Goal: Task Accomplishment & Management: Manage account settings

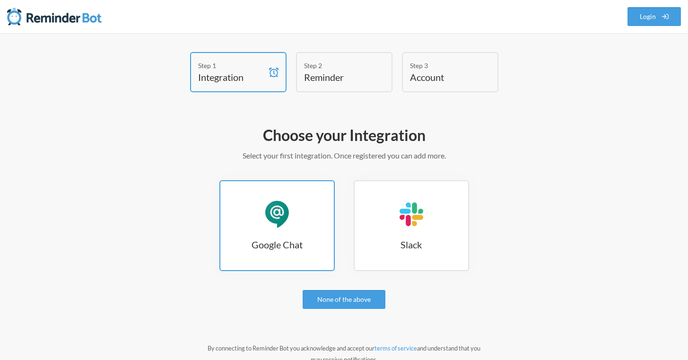
click at [288, 228] on link "Google Chat Google Chat" at bounding box center [276, 225] width 115 height 91
click at [264, 237] on link "Google Chat Google Chat" at bounding box center [276, 225] width 115 height 91
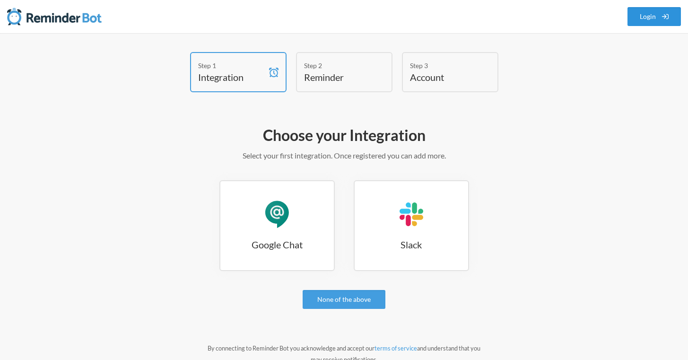
click at [647, 14] on link "Login" at bounding box center [654, 16] width 54 height 19
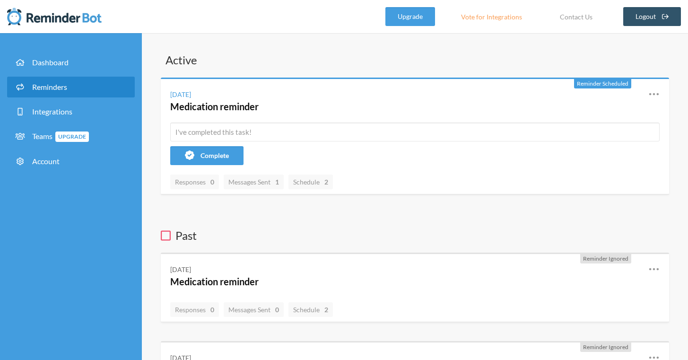
click at [47, 86] on span "Reminders" at bounding box center [49, 86] width 35 height 9
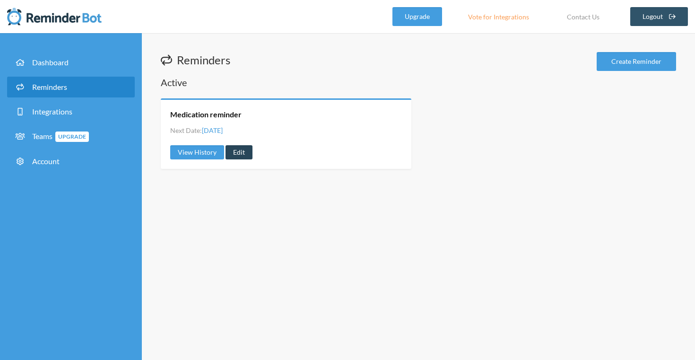
click at [237, 150] on link "Edit" at bounding box center [238, 152] width 27 height 14
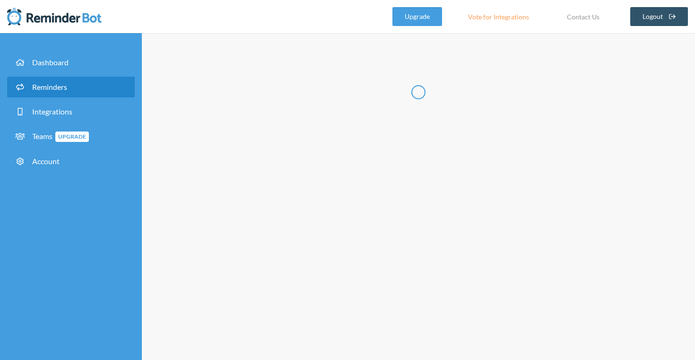
type input "Medication reminder"
select select "10:00:00"
select select "14:00:00"
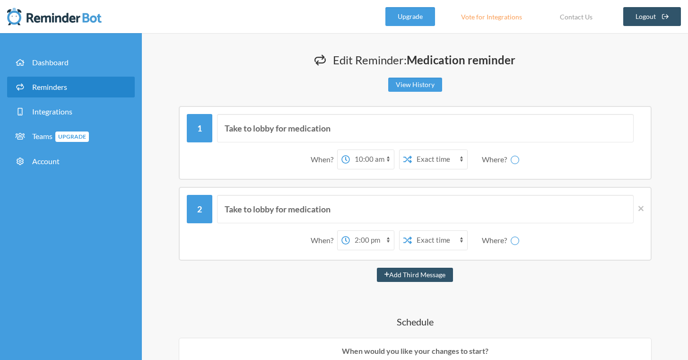
select select "spaces/AAAAOMel1q4"
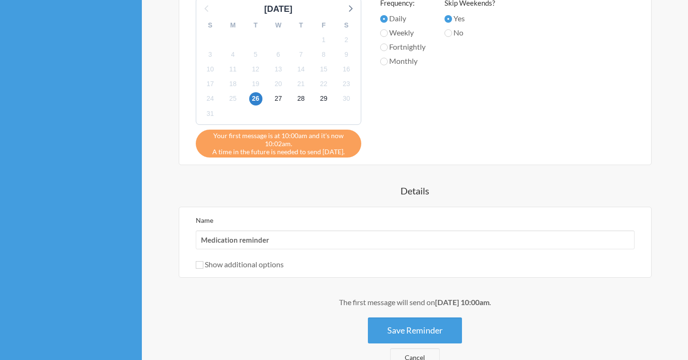
scroll to position [541, 0]
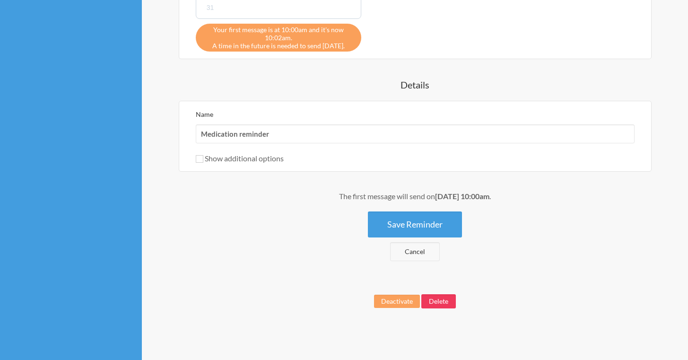
click at [444, 303] on button "Delete" at bounding box center [438, 301] width 34 height 14
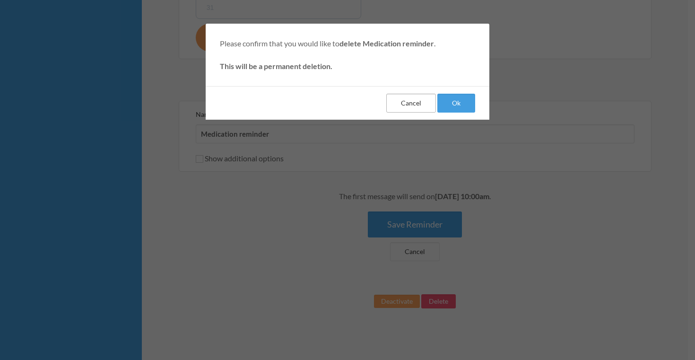
click at [413, 99] on button "Cancel" at bounding box center [411, 103] width 50 height 19
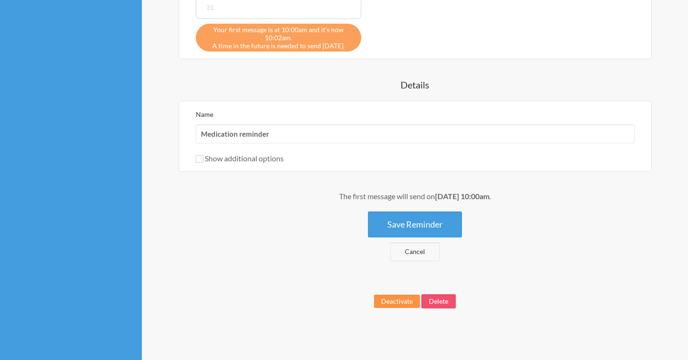
click at [392, 305] on button "Deactivate" at bounding box center [397, 300] width 46 height 13
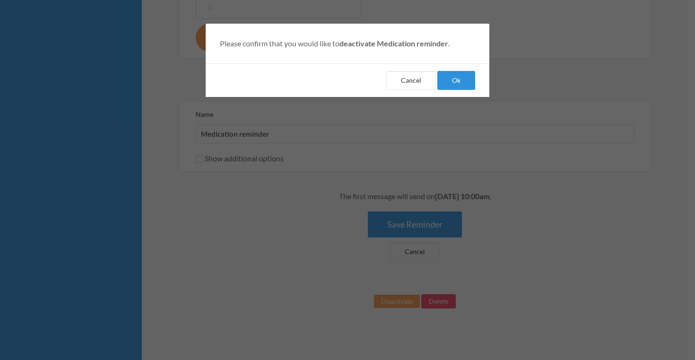
click at [459, 80] on button "Ok" at bounding box center [456, 80] width 38 height 19
